Goal: Task Accomplishment & Management: Use online tool/utility

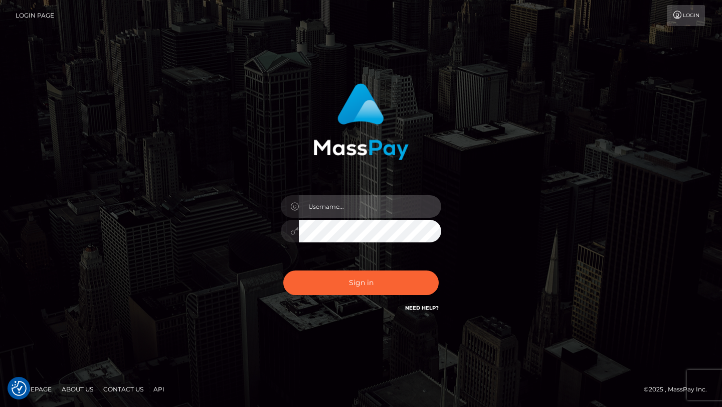
click at [378, 203] on input "text" at bounding box center [370, 206] width 142 height 23
type input "[PERSON_NAME].gig"
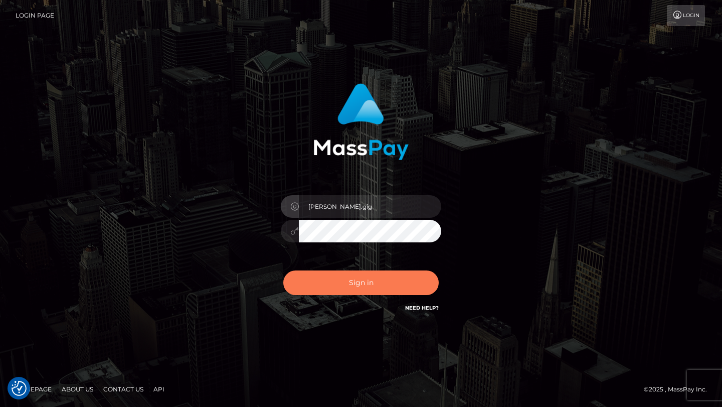
click at [356, 286] on button "Sign in" at bounding box center [360, 282] width 155 height 25
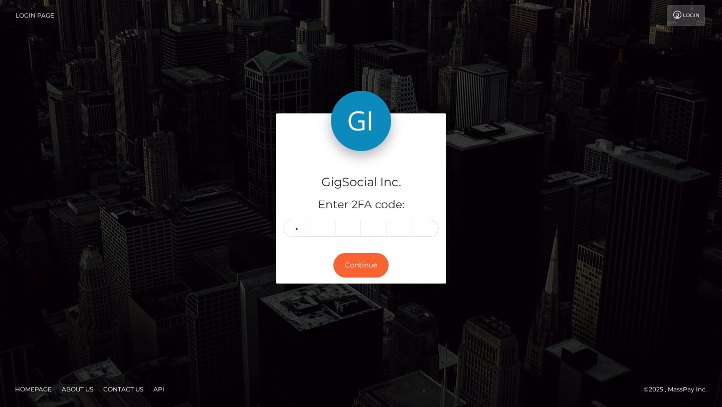
type input "3"
type input "2"
type input "8"
type input "5"
type input "3"
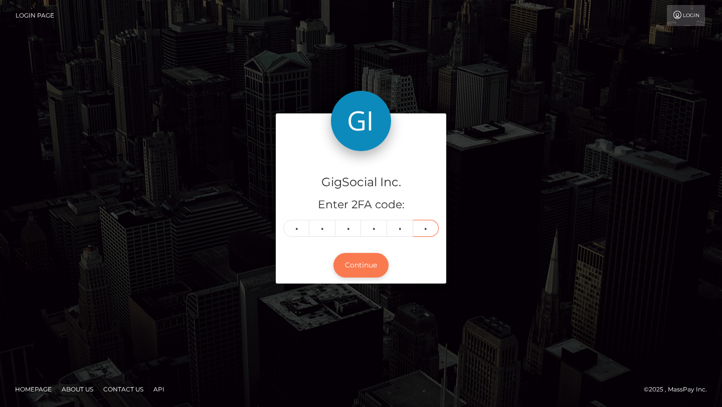
type input "5"
click at [365, 269] on button "Continue" at bounding box center [361, 265] width 55 height 25
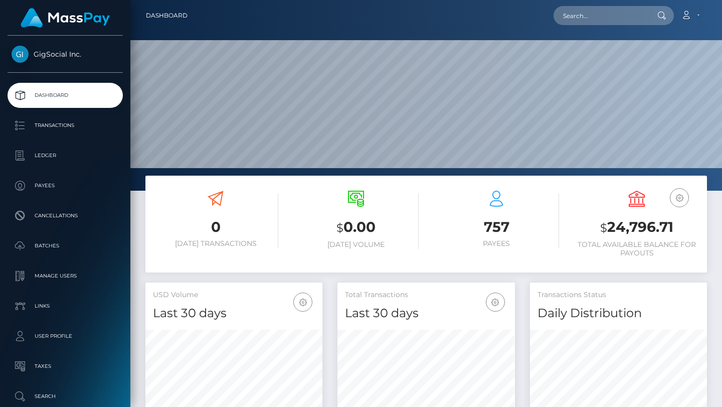
scroll to position [178, 177]
click at [597, 23] on input "text" at bounding box center [601, 15] width 94 height 19
paste input "kuramabunny@gmail.com"
click at [607, 13] on input "kuramabunny@gmail.com" at bounding box center [601, 15] width 94 height 19
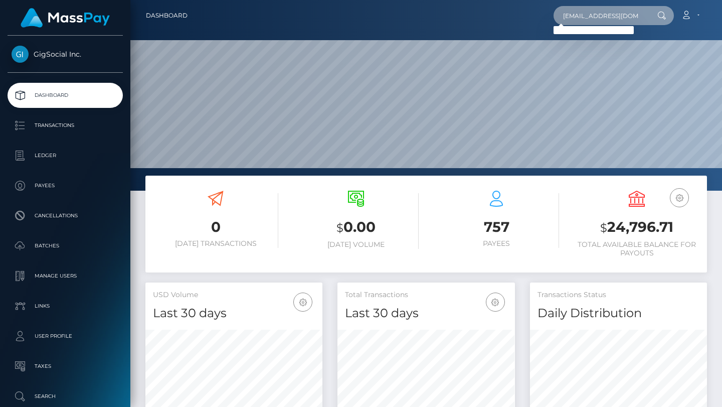
click at [607, 13] on input "kuramabunny@gmail.com" at bounding box center [601, 15] width 94 height 19
paste input "info@mikkimarie"
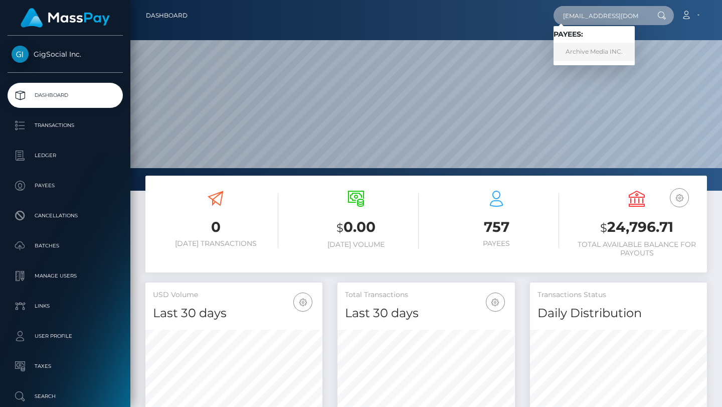
type input "info@mikkimarie.com"
click at [603, 56] on link "Archive Media INC." at bounding box center [594, 52] width 81 height 19
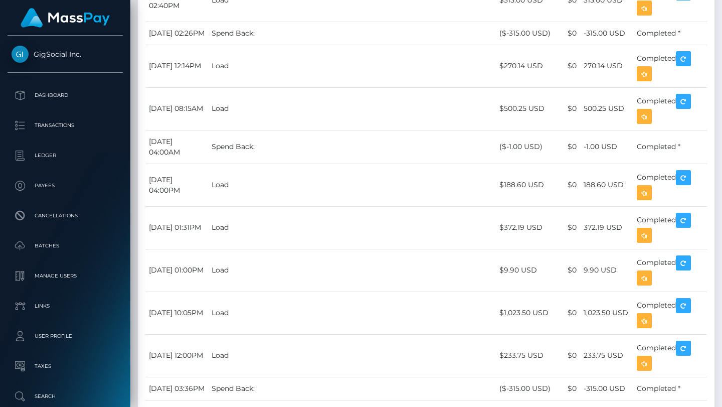
scroll to position [1067, 0]
